Goal: Browse casually: Explore the website without a specific task or goal

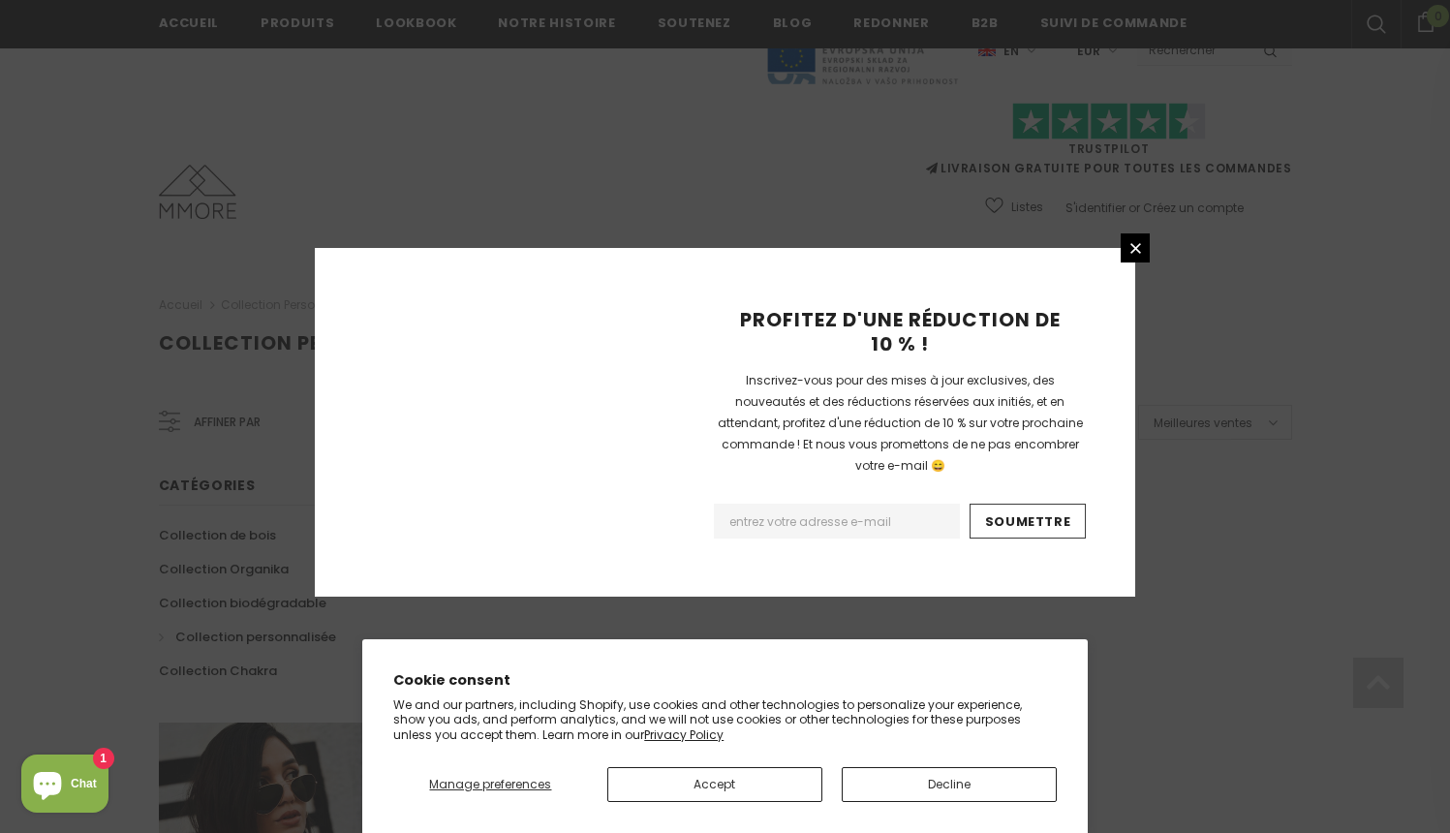
scroll to position [1199, 0]
